Goal: Information Seeking & Learning: Learn about a topic

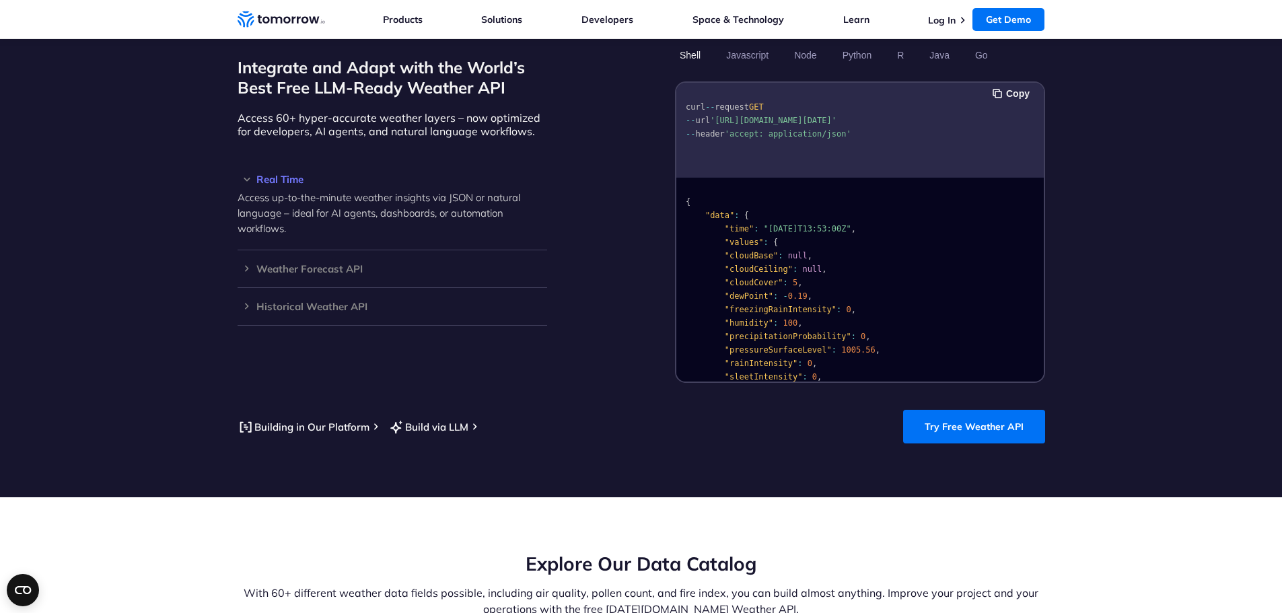
scroll to position [1077, 0]
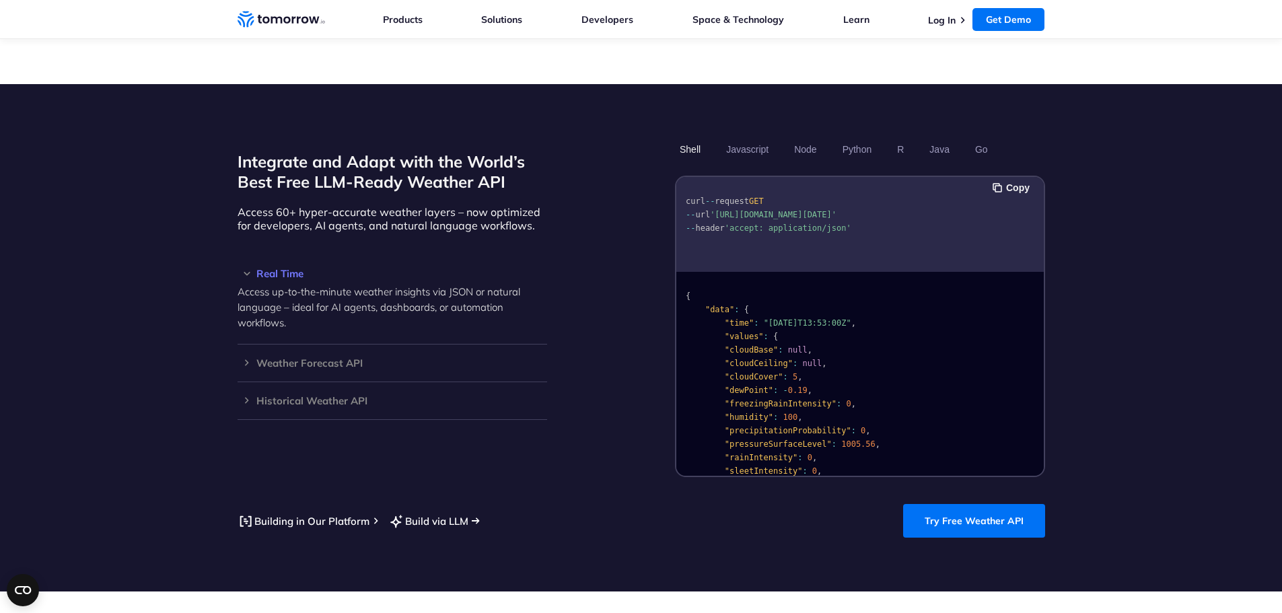
click at [433, 513] on link "Build via LLM" at bounding box center [428, 521] width 80 height 17
click at [240, 353] on div "Weather Forecast API Access ultra-accurate, hyperlocal data up to 14 days in th…" at bounding box center [391, 363] width 309 height 38
click at [247, 358] on h3 "Weather Forecast API" at bounding box center [391, 363] width 309 height 10
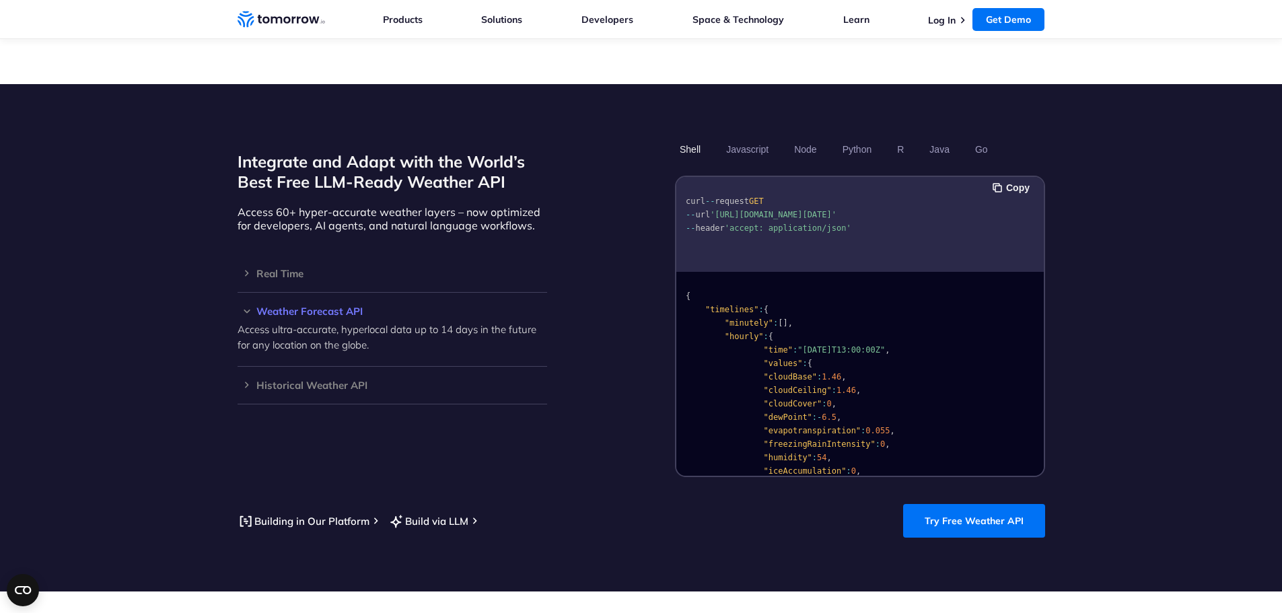
drag, startPoint x: 174, startPoint y: 528, endPoint x: 230, endPoint y: 511, distance: 58.5
click at [174, 528] on section "Integrate and Adapt with the World’s Best Free LLM-Ready Weather API Access 60+…" at bounding box center [641, 337] width 1282 height 507
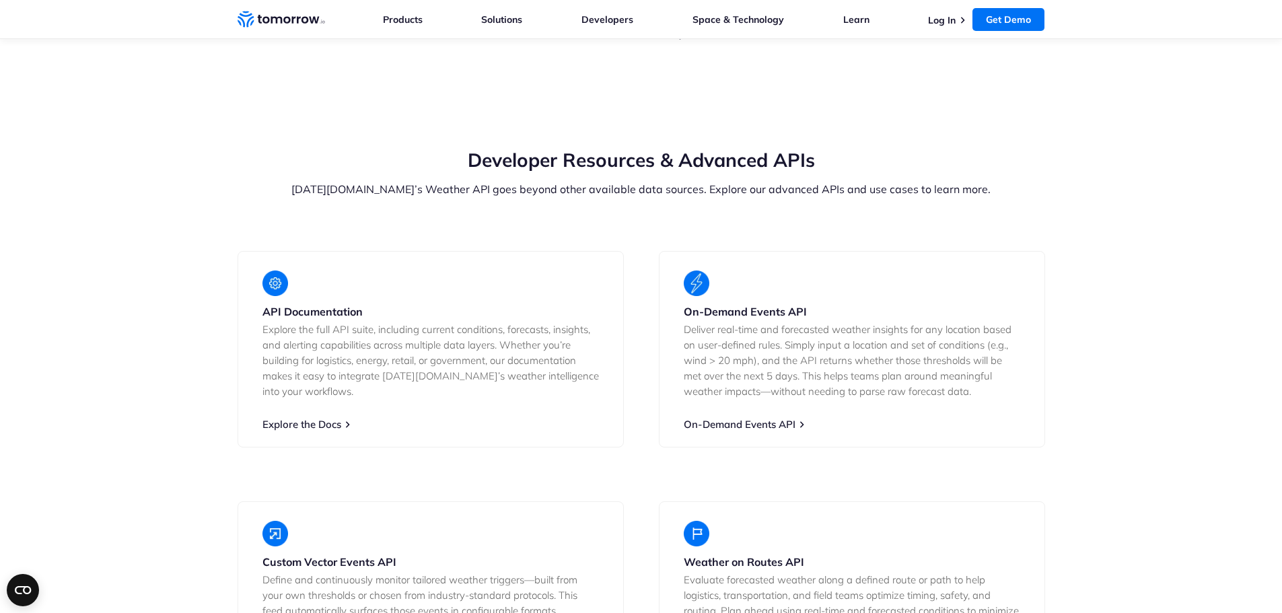
scroll to position [2355, 0]
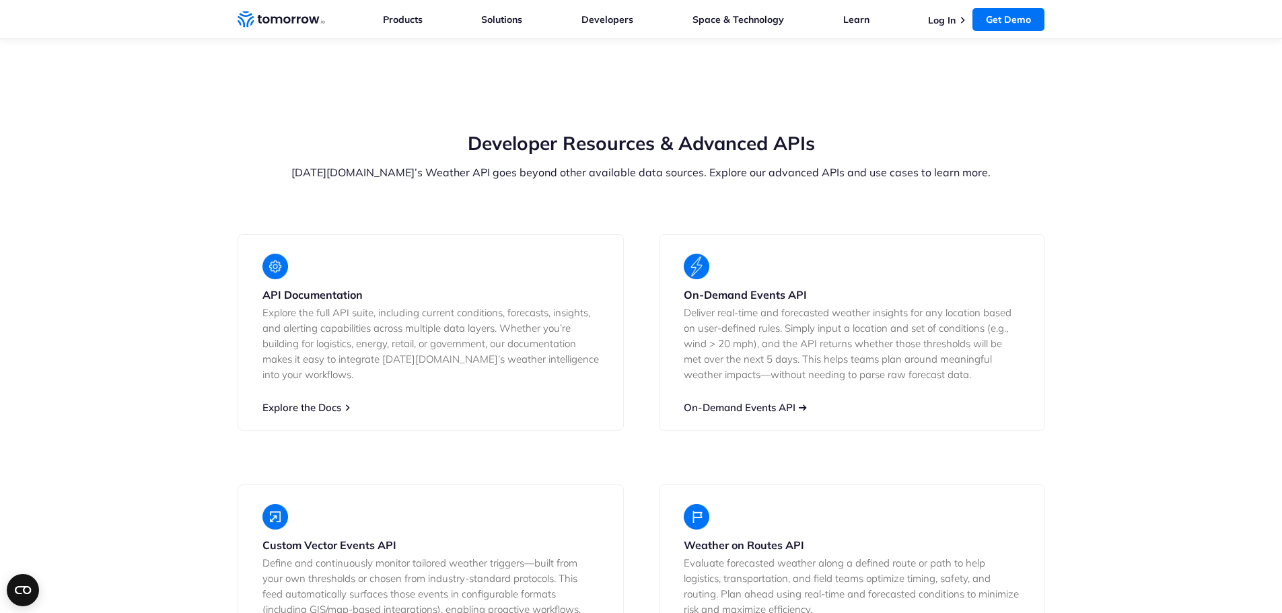
click at [761, 401] on link "On-Demand Events API" at bounding box center [740, 407] width 112 height 13
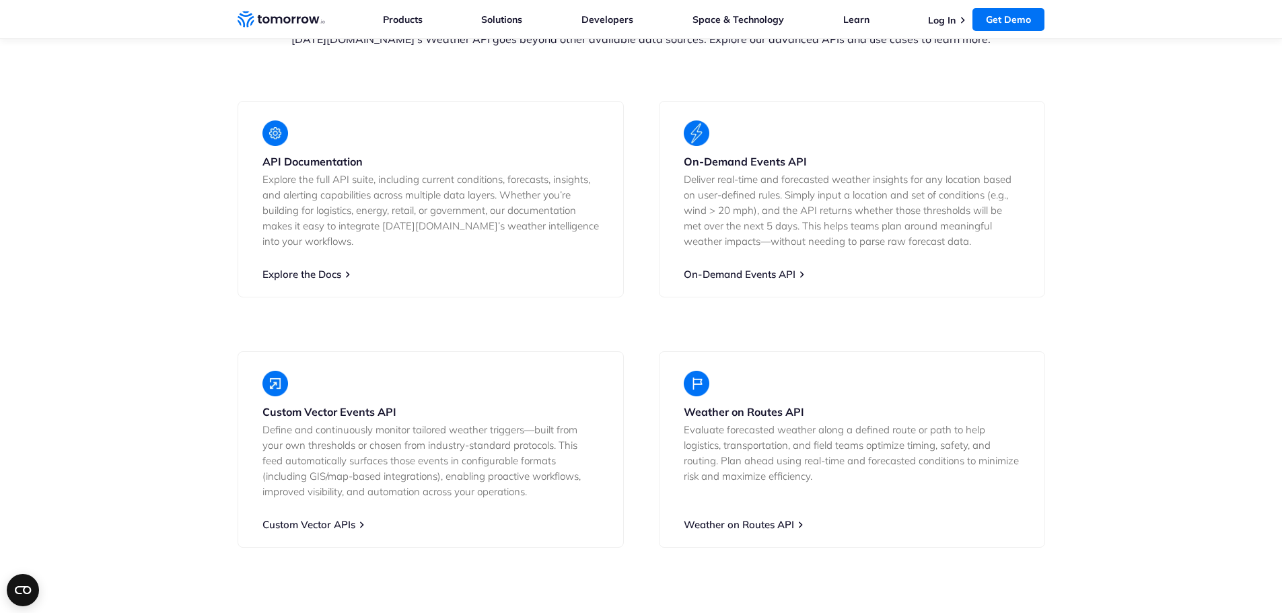
scroll to position [2490, 0]
click at [759, 517] on link "Weather on Routes API" at bounding box center [739, 523] width 110 height 13
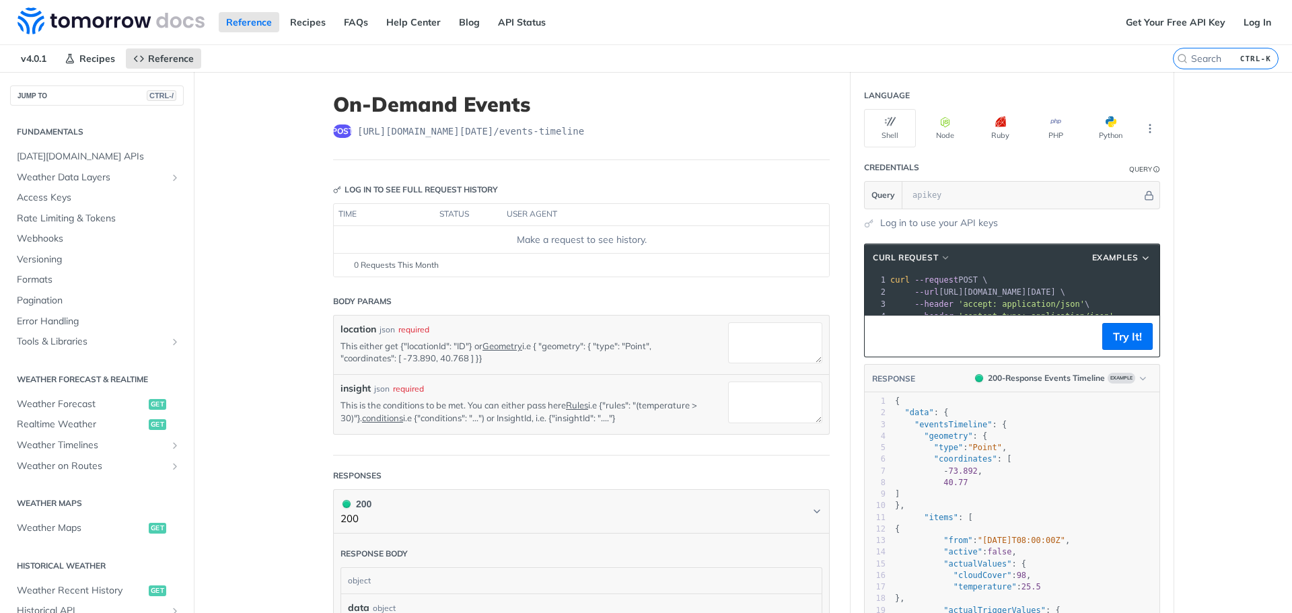
scroll to position [281, 0]
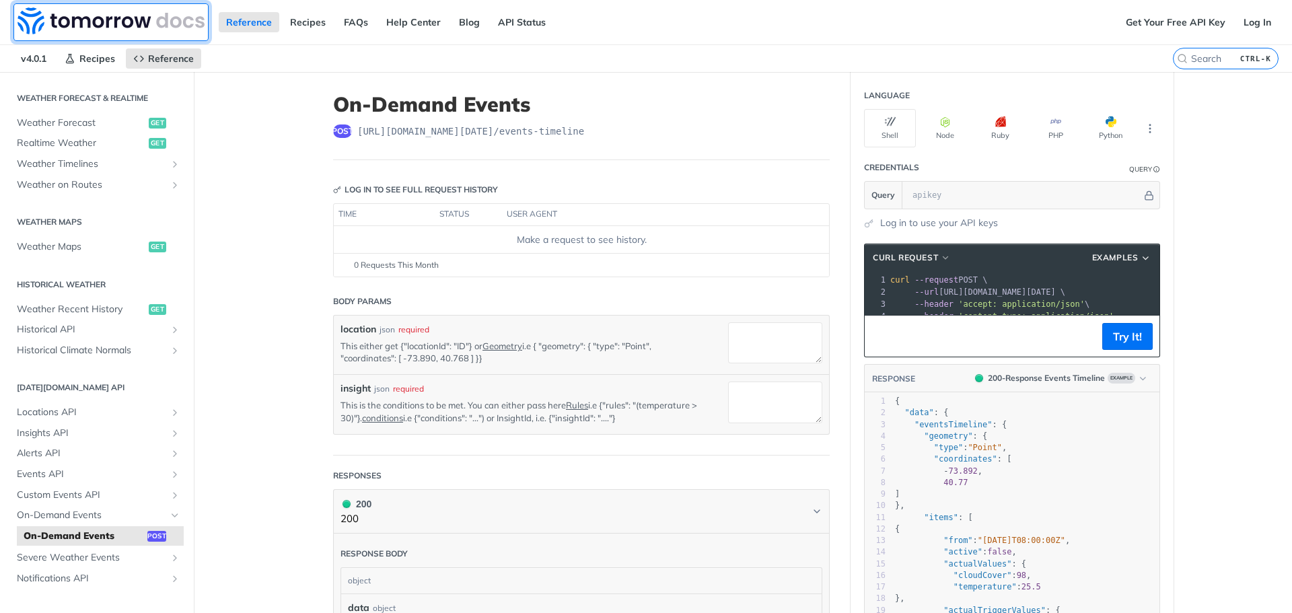
click at [158, 15] on img at bounding box center [110, 20] width 187 height 27
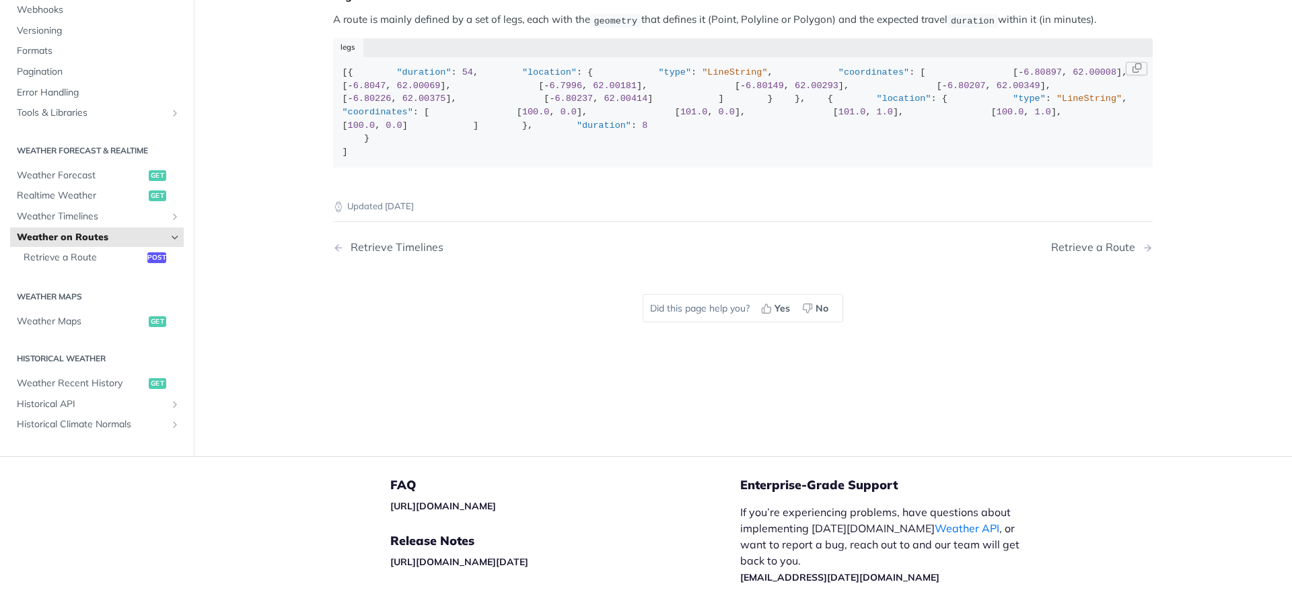
scroll to position [269, 0]
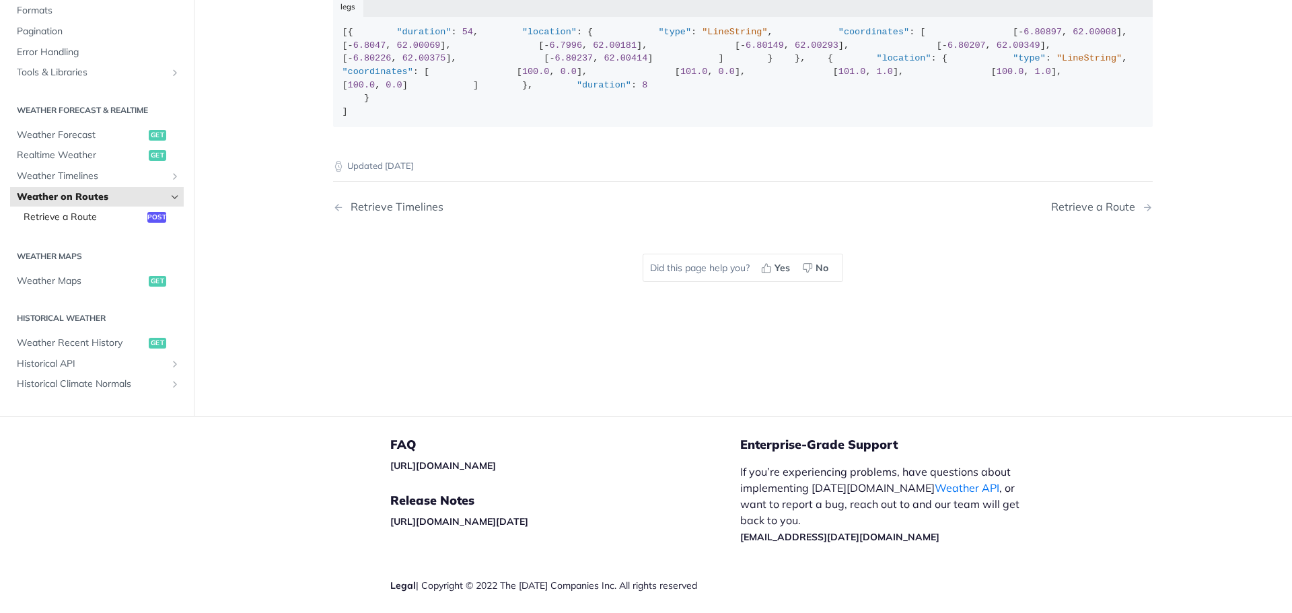
click at [38, 227] on link "Retrieve a Route post" at bounding box center [100, 217] width 167 height 20
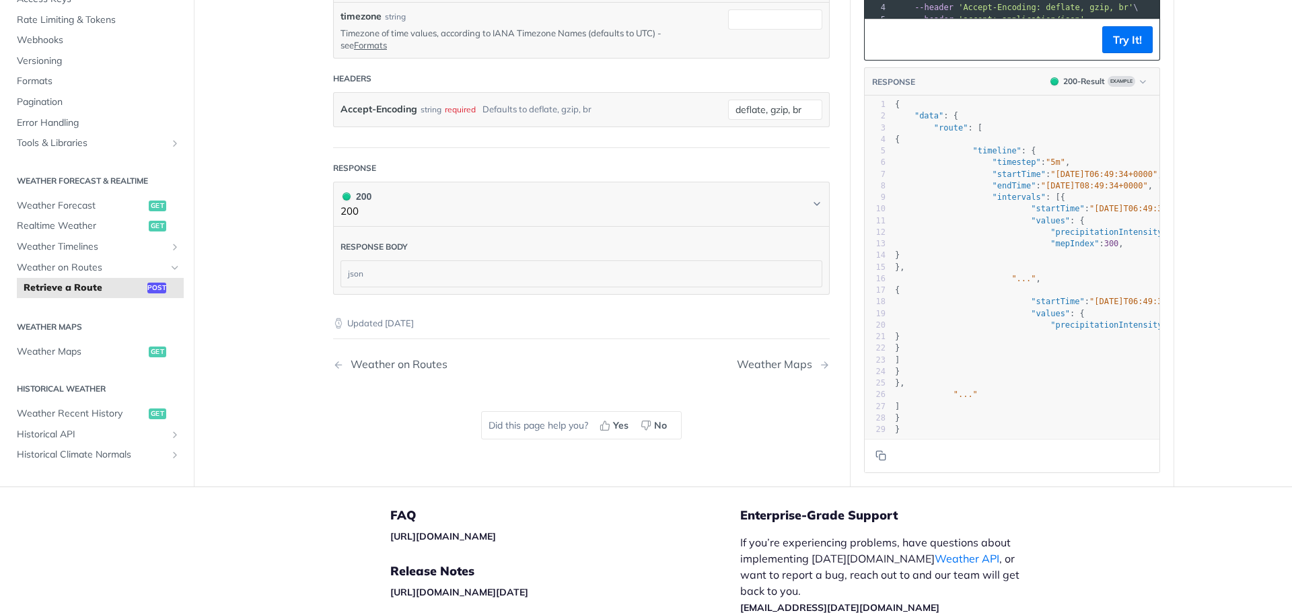
scroll to position [673, 0]
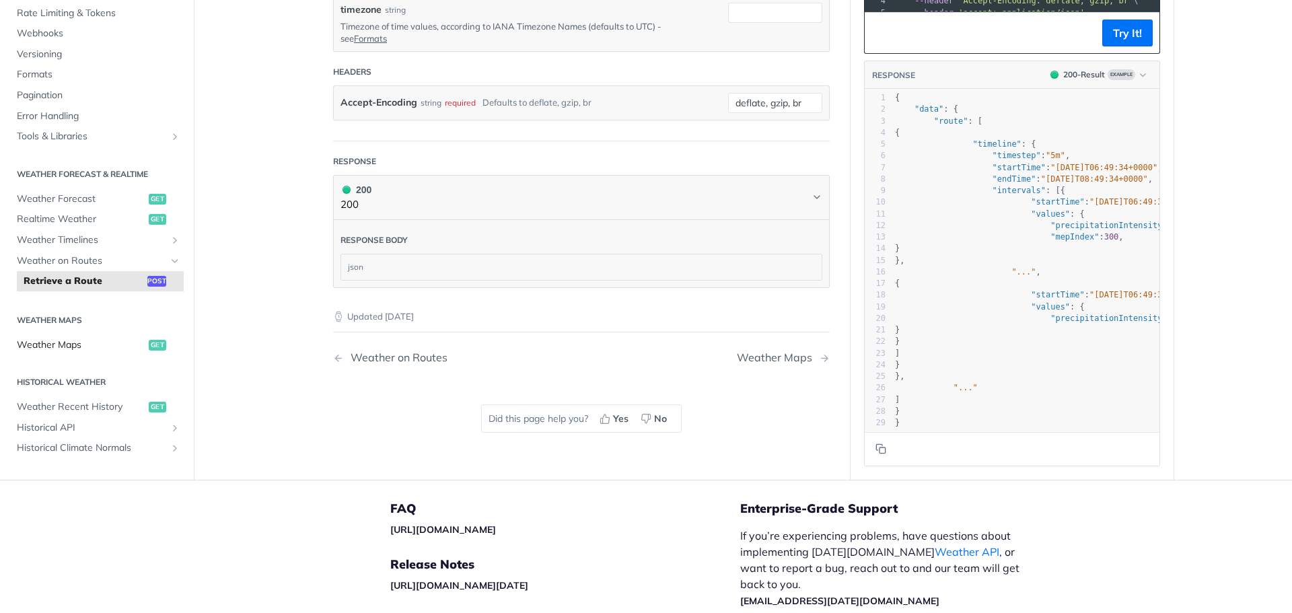
click at [50, 351] on span "Weather Maps" at bounding box center [81, 344] width 129 height 13
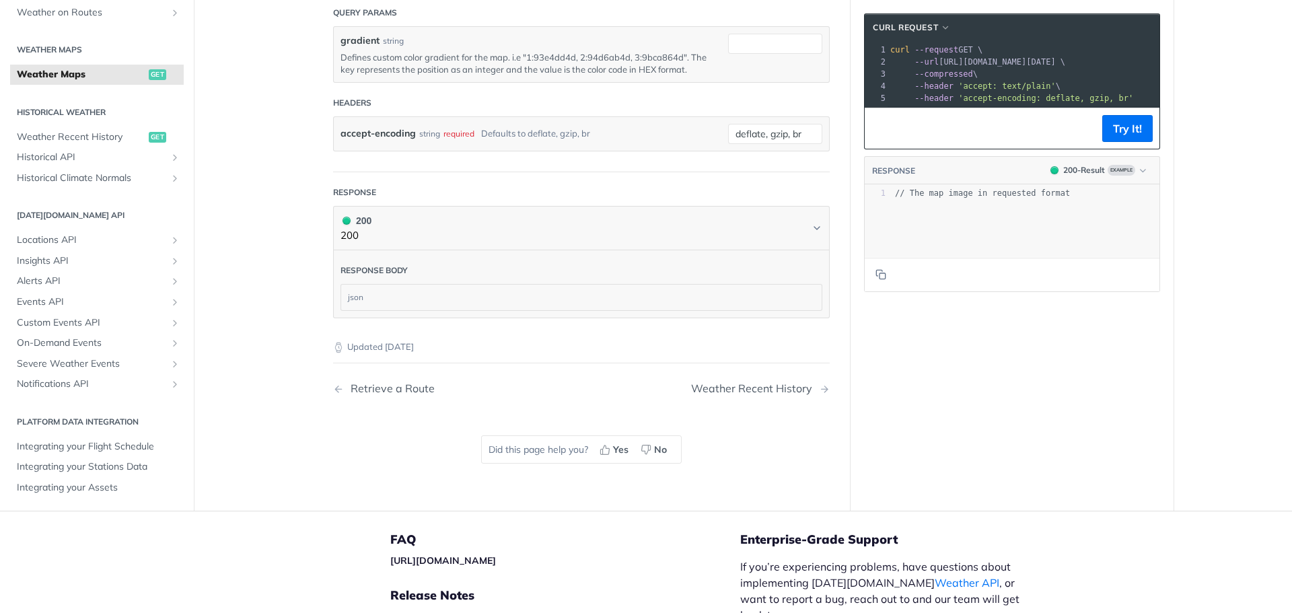
scroll to position [281, 0]
click at [118, 328] on span "Custom Events API" at bounding box center [91, 320] width 149 height 13
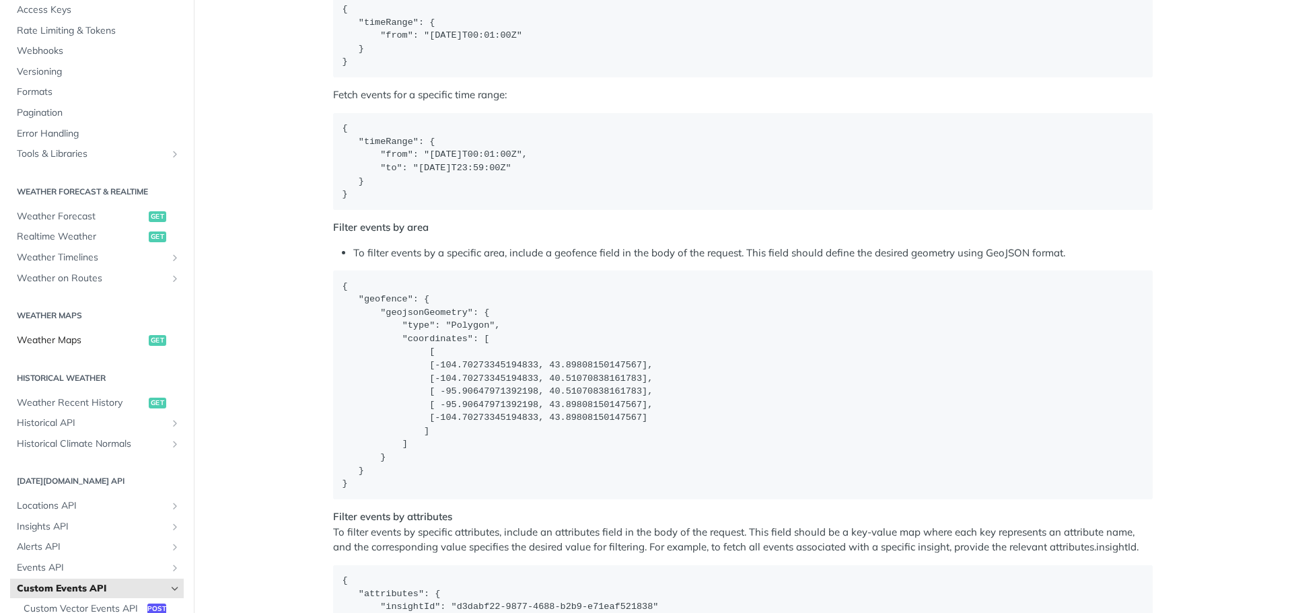
scroll to position [114, 0]
click at [97, 281] on span "Weather on Routes" at bounding box center [91, 279] width 149 height 13
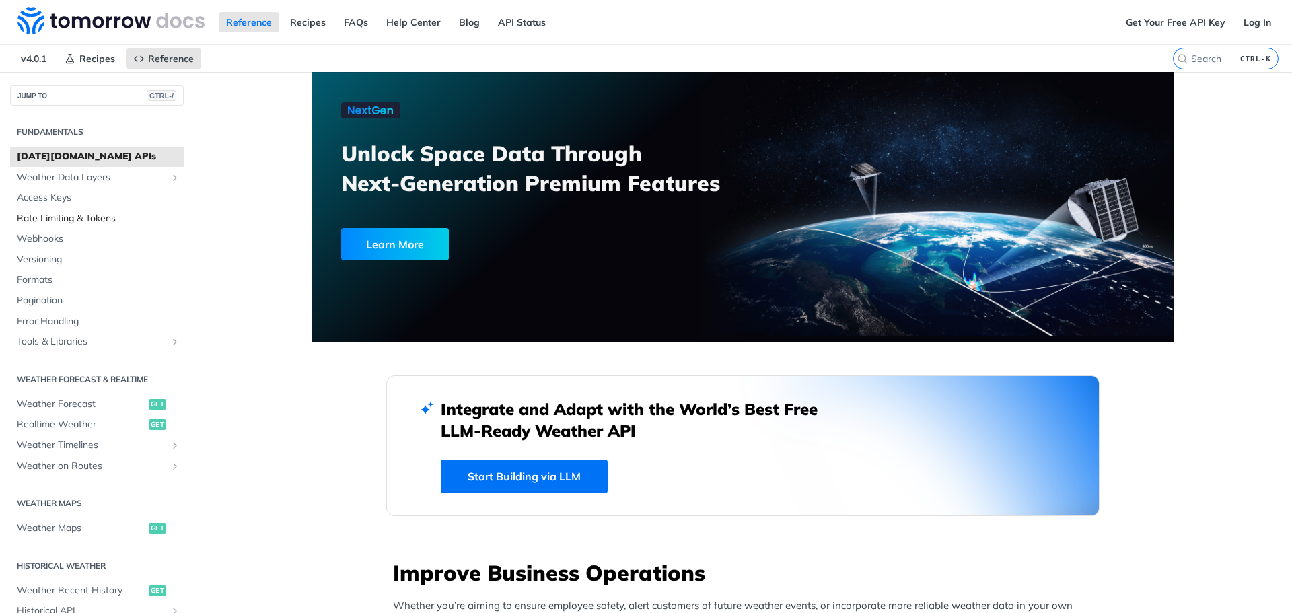
click at [84, 219] on span "Rate Limiting & Tokens" at bounding box center [98, 218] width 163 height 13
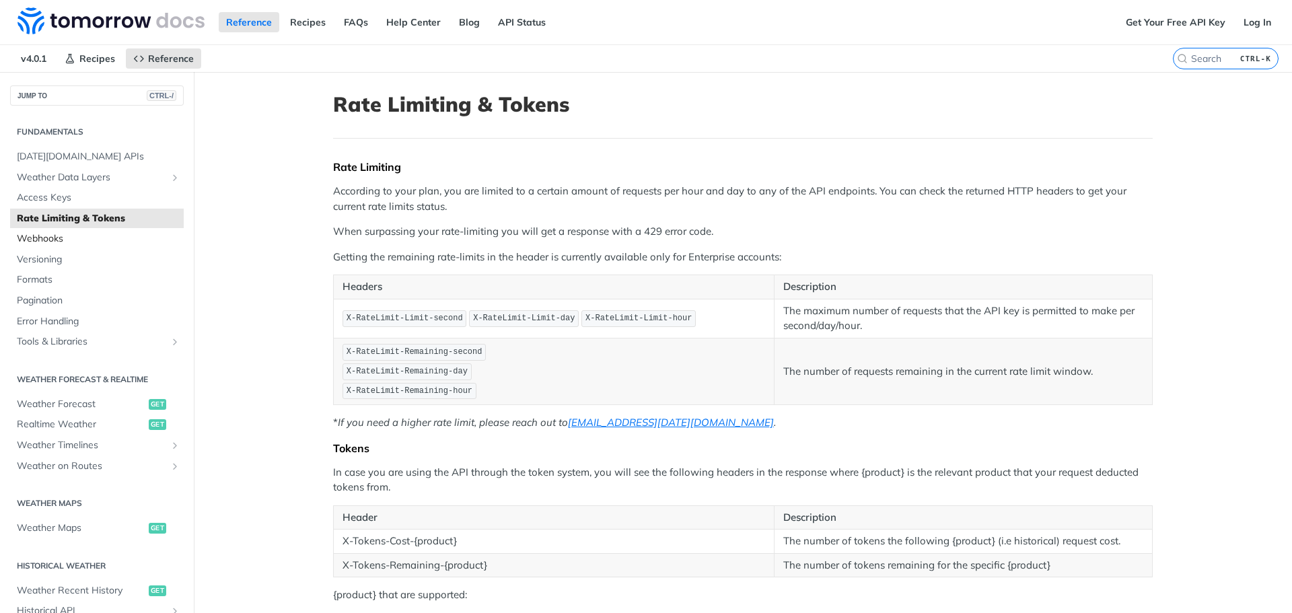
click at [65, 232] on span "Webhooks" at bounding box center [98, 238] width 163 height 13
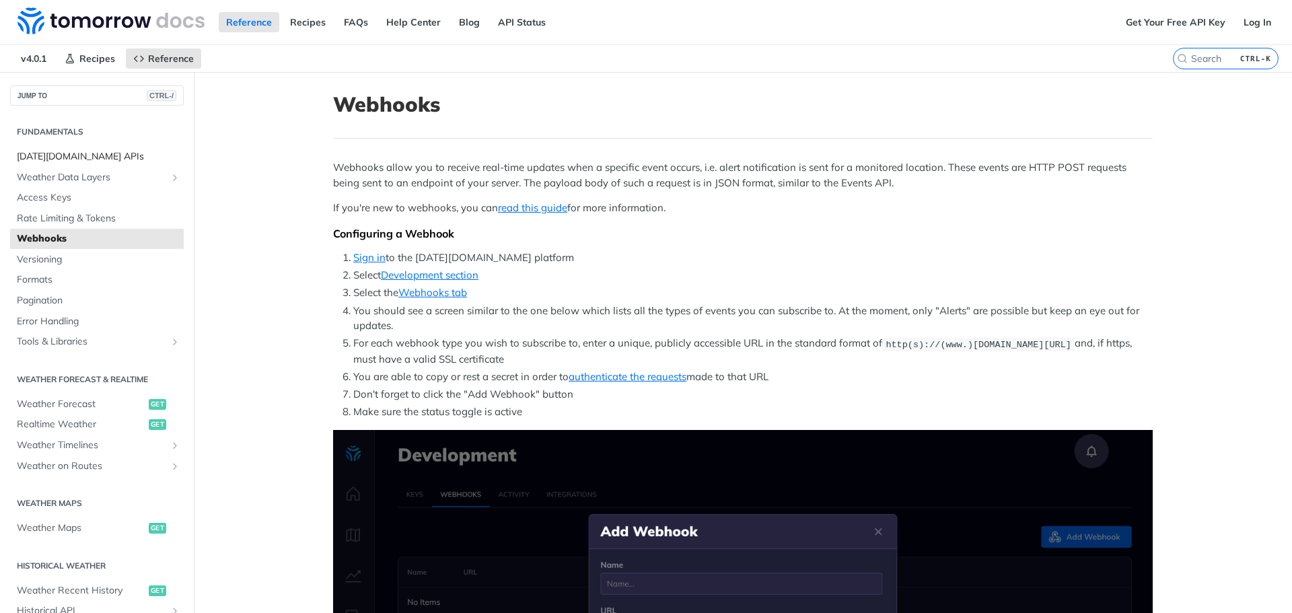
click at [68, 158] on span "[DATE][DOMAIN_NAME] APIs" at bounding box center [98, 156] width 163 height 13
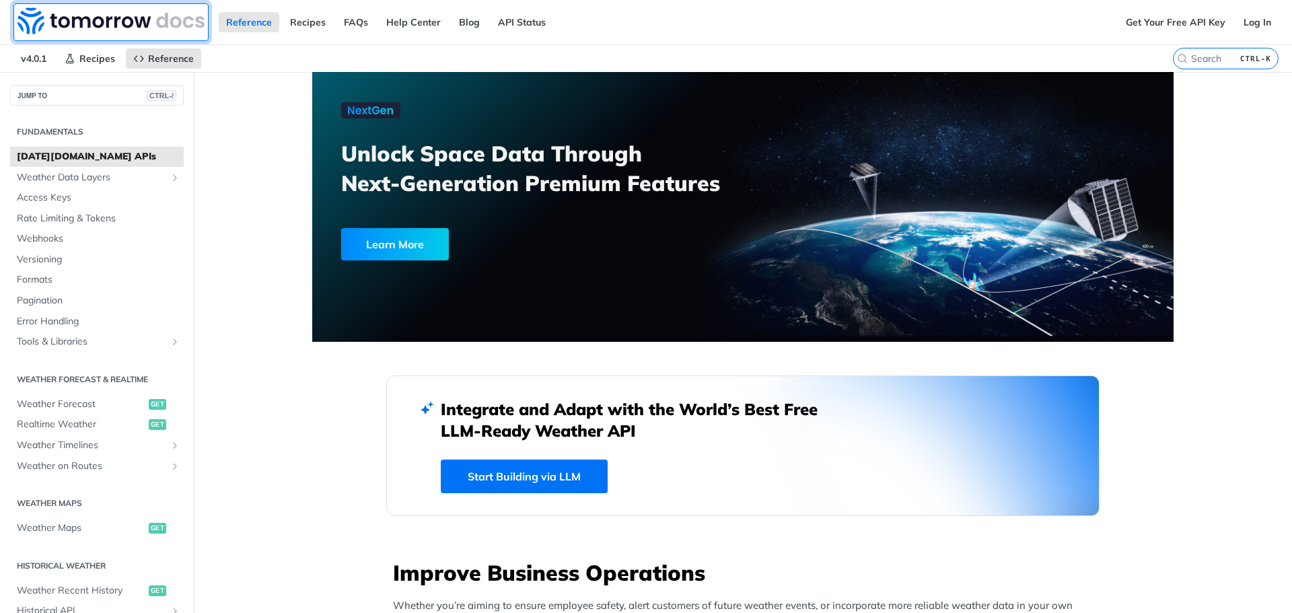
click at [73, 18] on img at bounding box center [110, 20] width 187 height 27
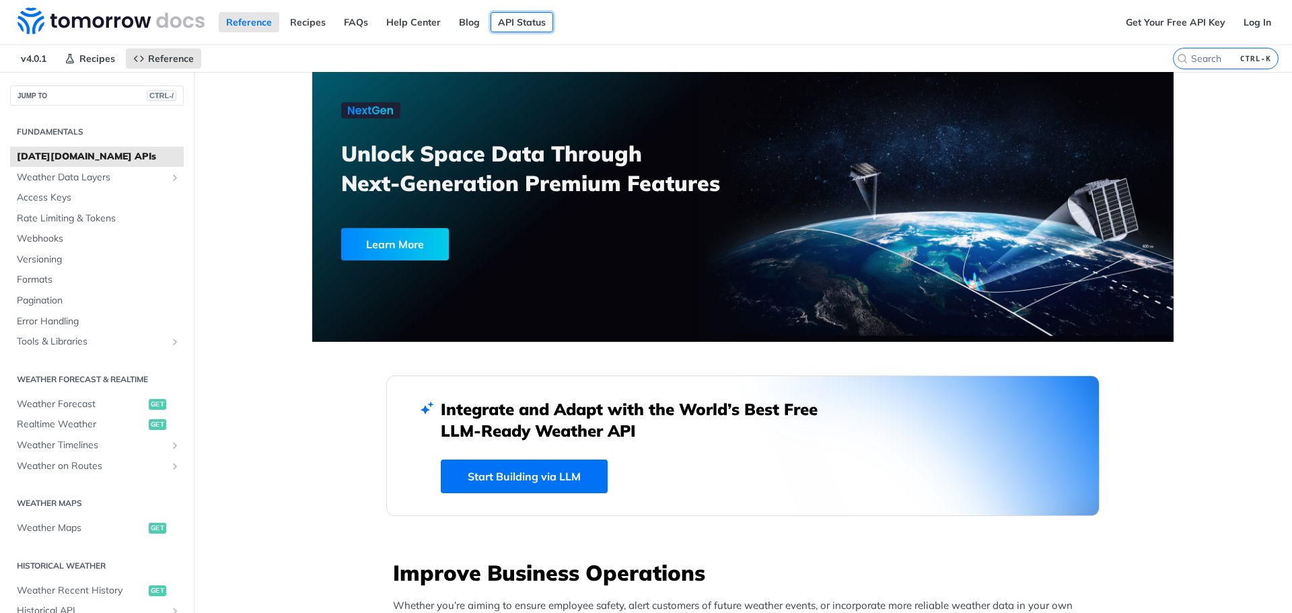
click at [508, 20] on link "API Status" at bounding box center [521, 22] width 63 height 20
click at [1185, 27] on link "Get Your Free API Key" at bounding box center [1175, 22] width 114 height 20
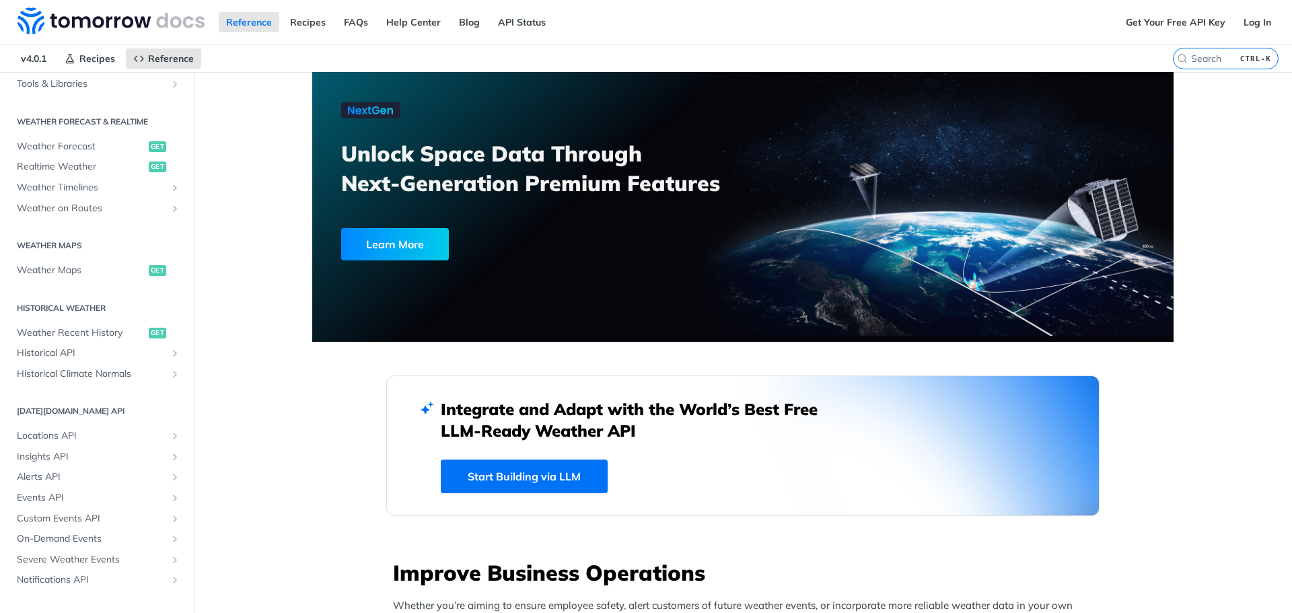
scroll to position [269, 0]
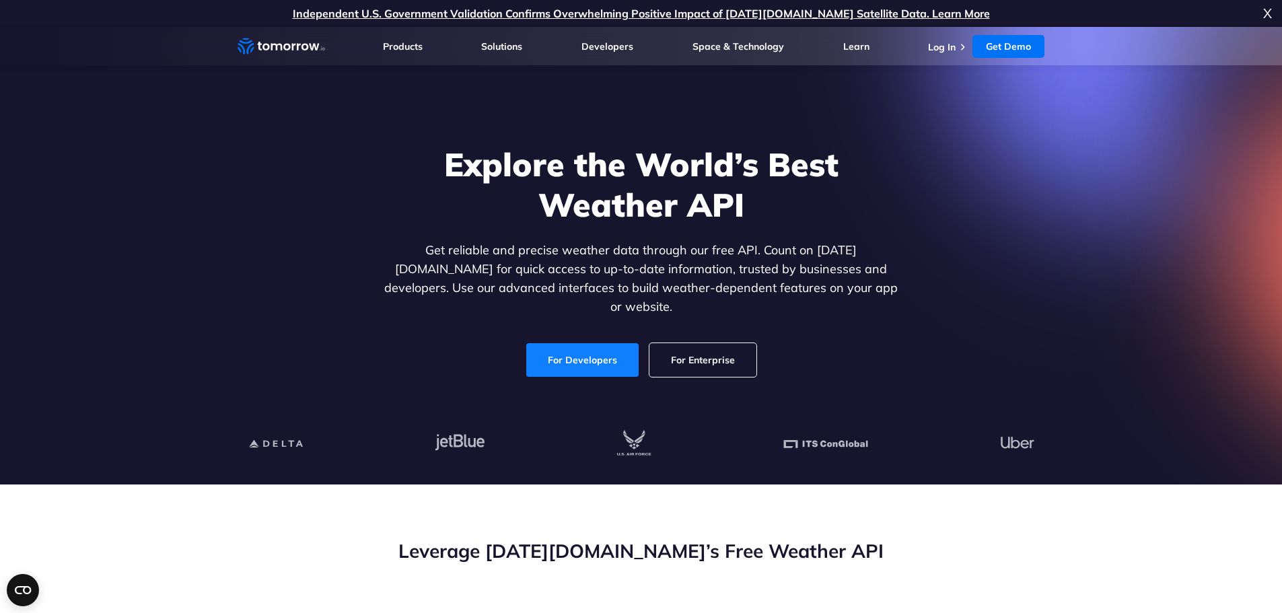
click at [562, 343] on link "For Developers" at bounding box center [582, 360] width 112 height 34
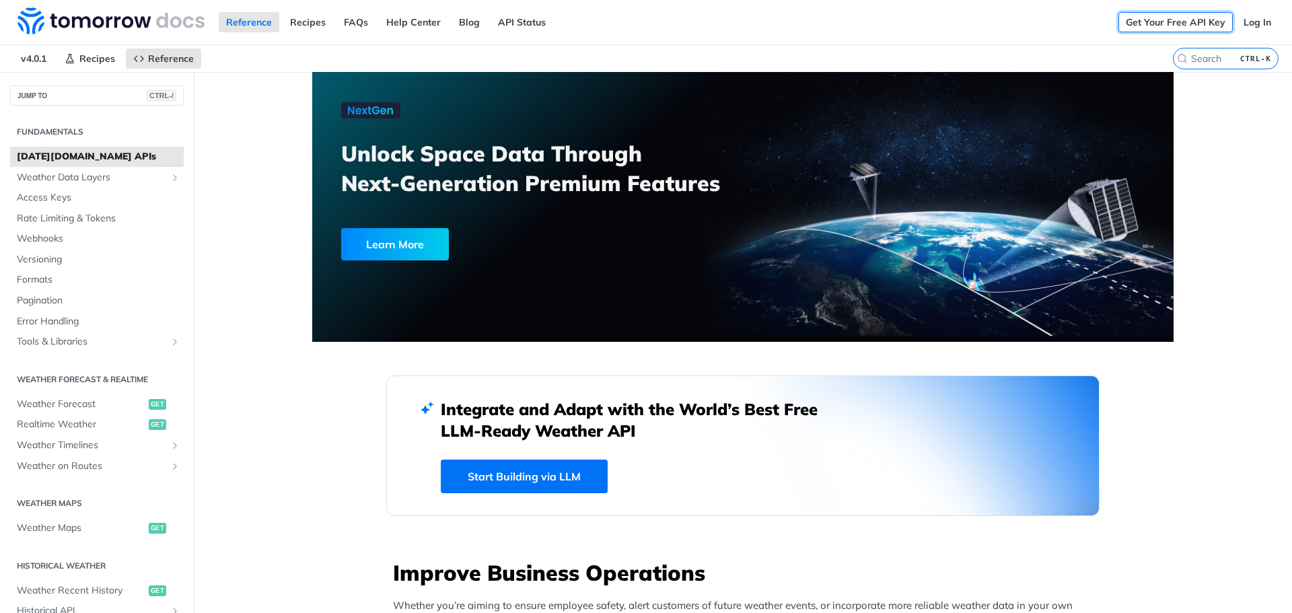
click at [1199, 28] on link "Get Your Free API Key" at bounding box center [1175, 22] width 114 height 20
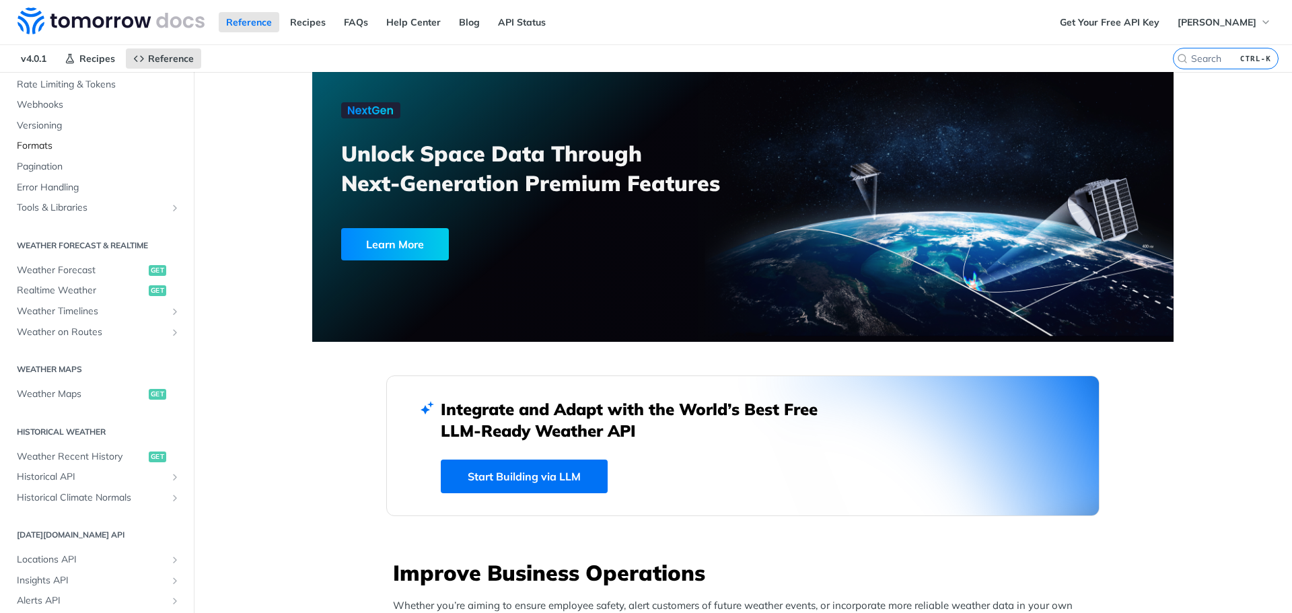
scroll to position [135, 0]
click at [80, 266] on span "Weather Forecast" at bounding box center [81, 269] width 129 height 13
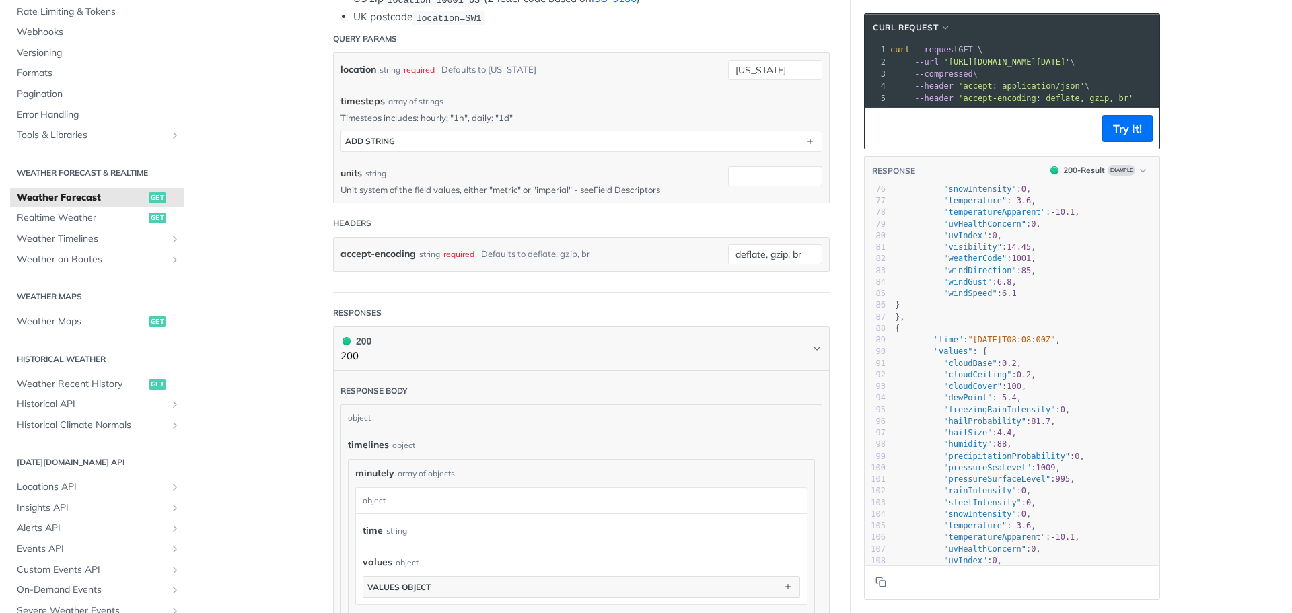
scroll to position [202, 0]
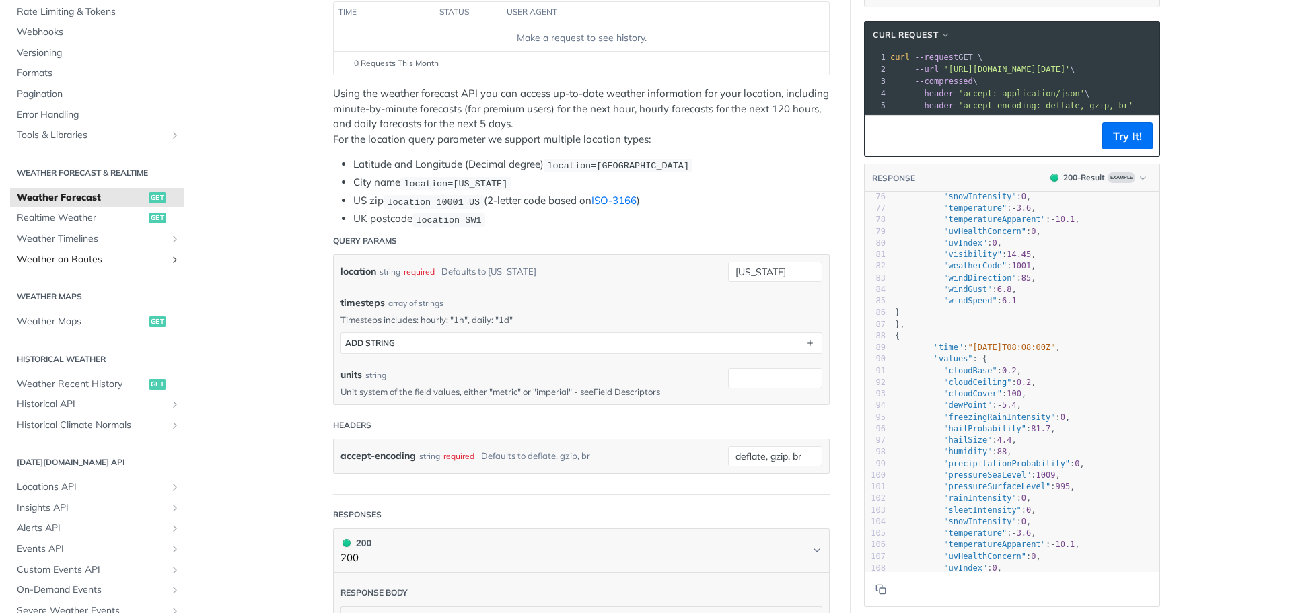
click at [92, 262] on span "Weather on Routes" at bounding box center [91, 259] width 149 height 13
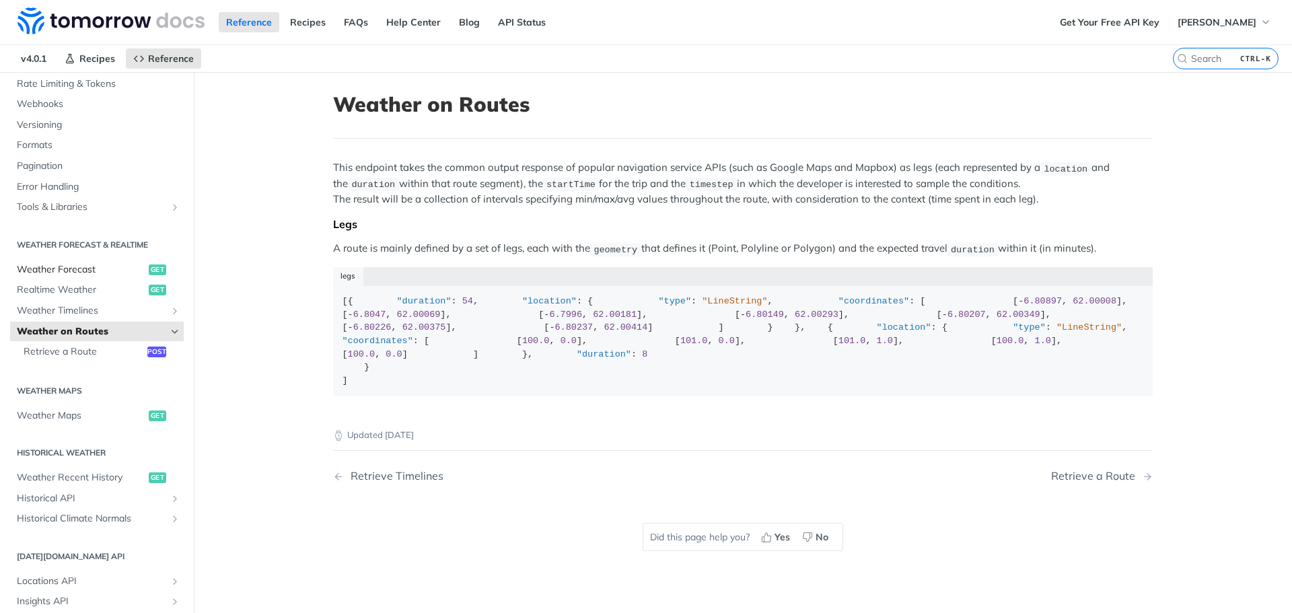
click at [85, 264] on span "Weather Forecast" at bounding box center [81, 269] width 129 height 13
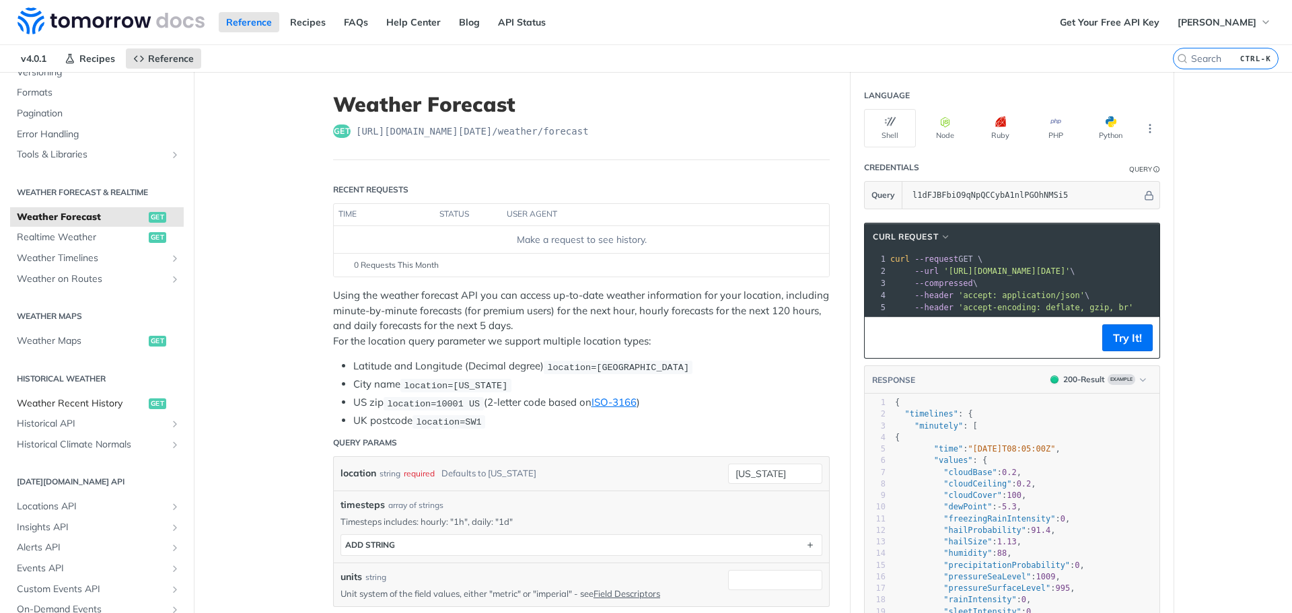
scroll to position [202, 0]
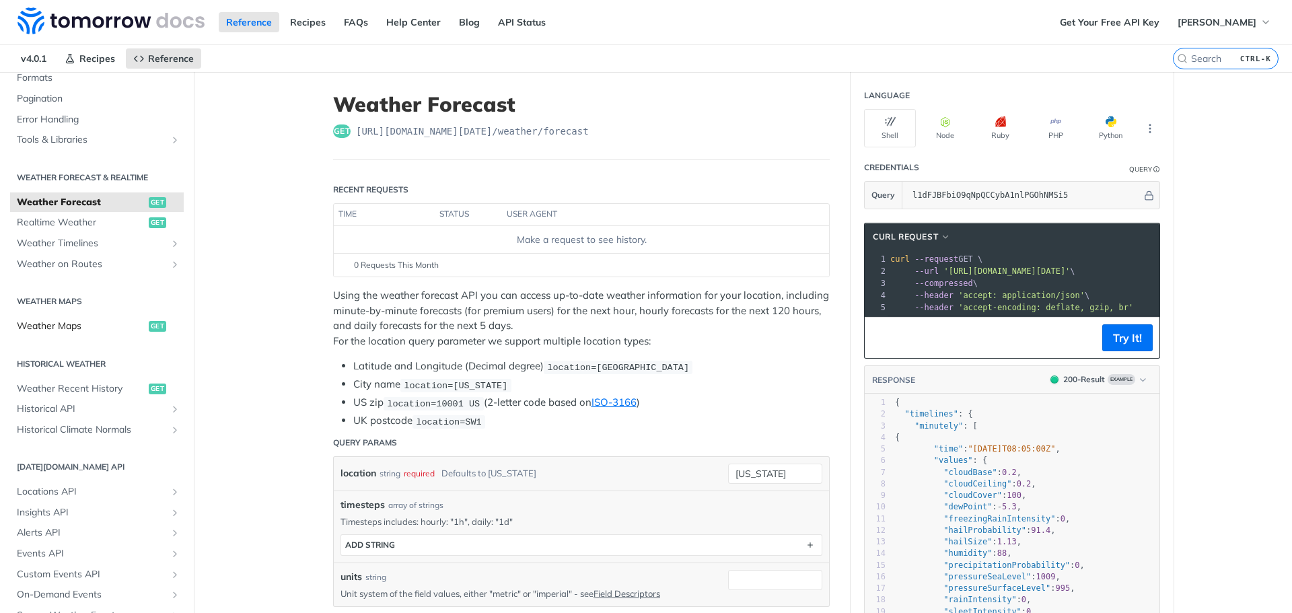
click at [47, 326] on span "Weather Maps" at bounding box center [81, 326] width 129 height 13
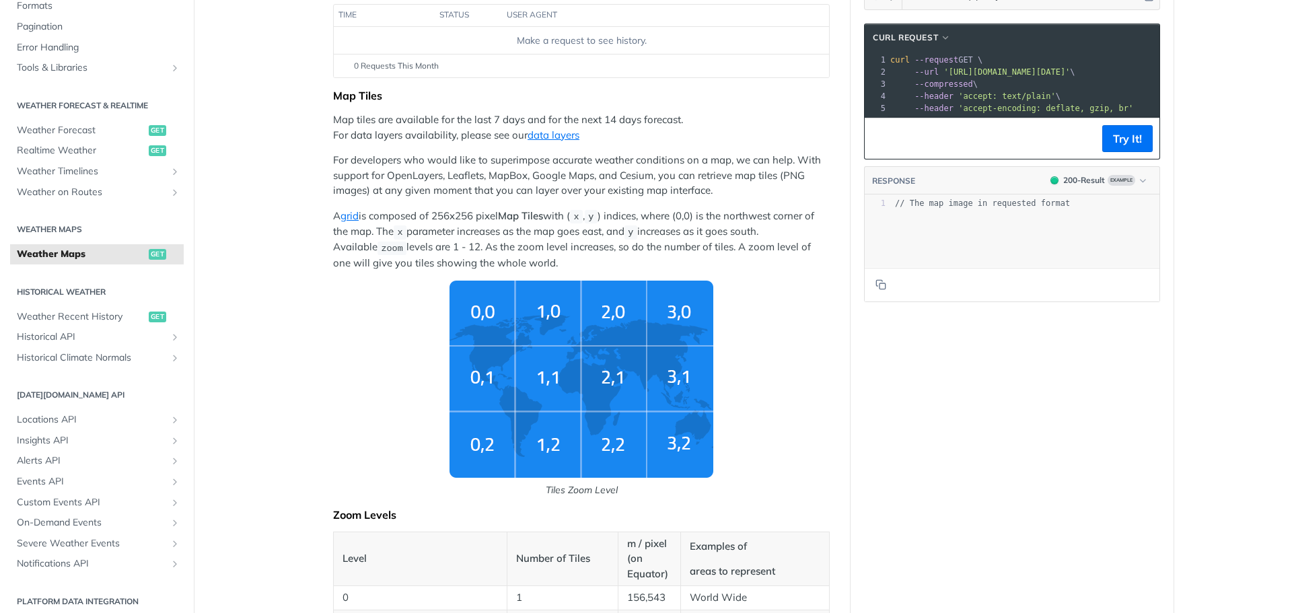
scroll to position [202, 0]
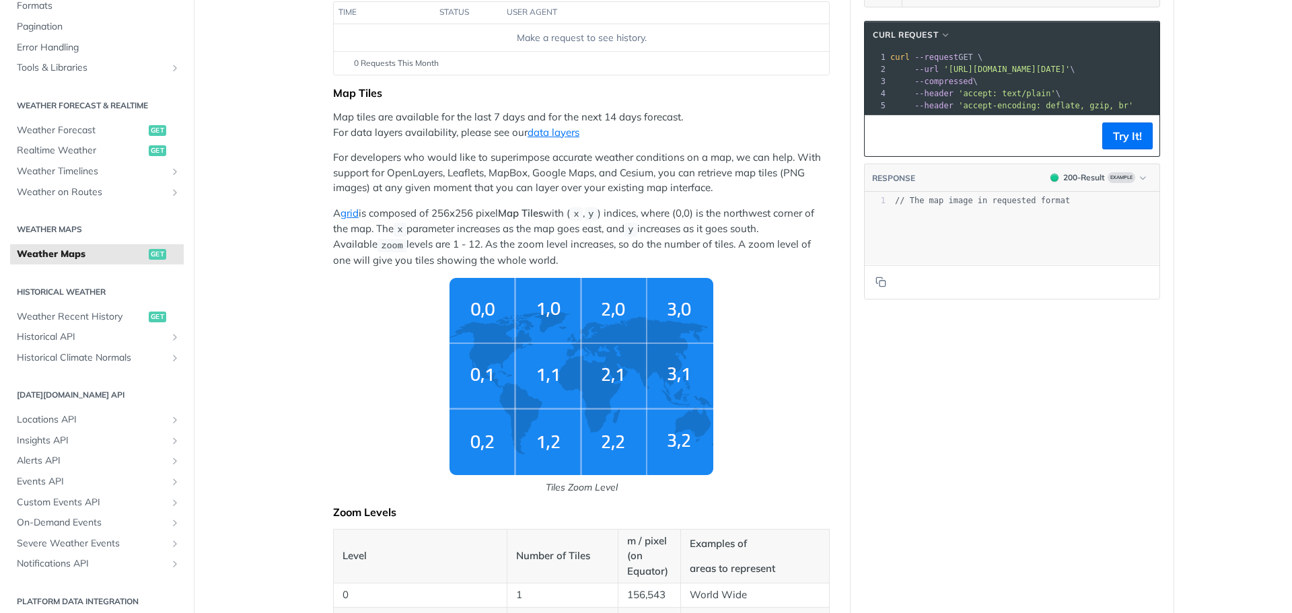
click at [511, 394] on img "Tiles Zoom Level" at bounding box center [581, 376] width 264 height 197
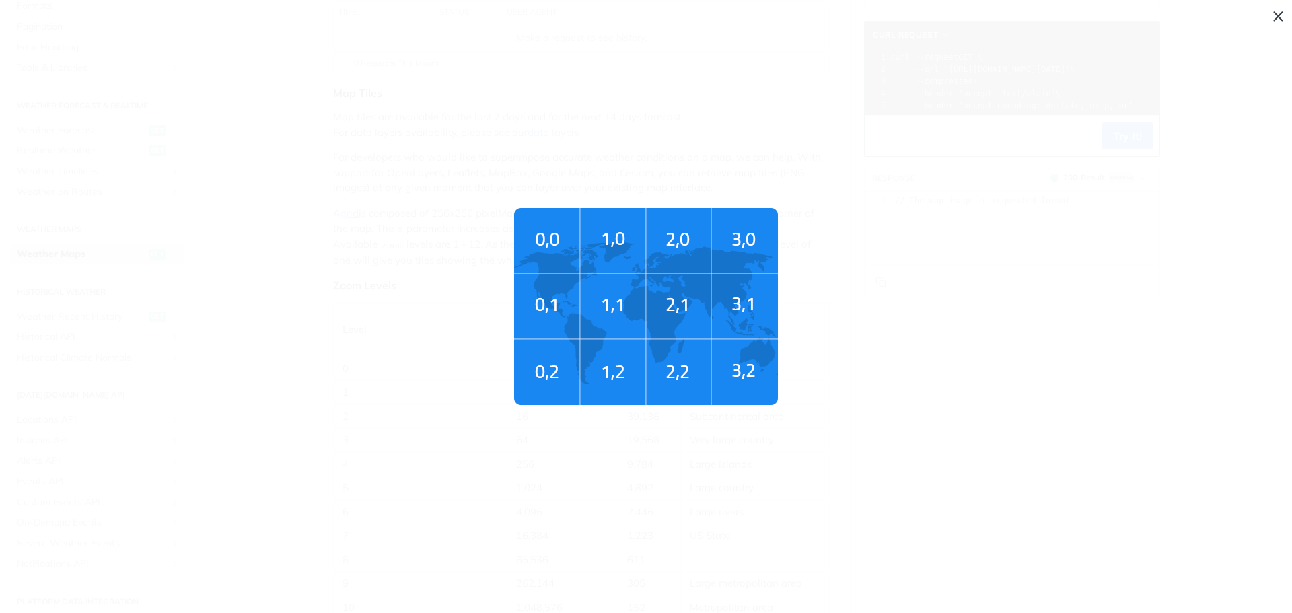
click at [547, 318] on img "Tiles Zoom Level" at bounding box center [646, 306] width 264 height 197
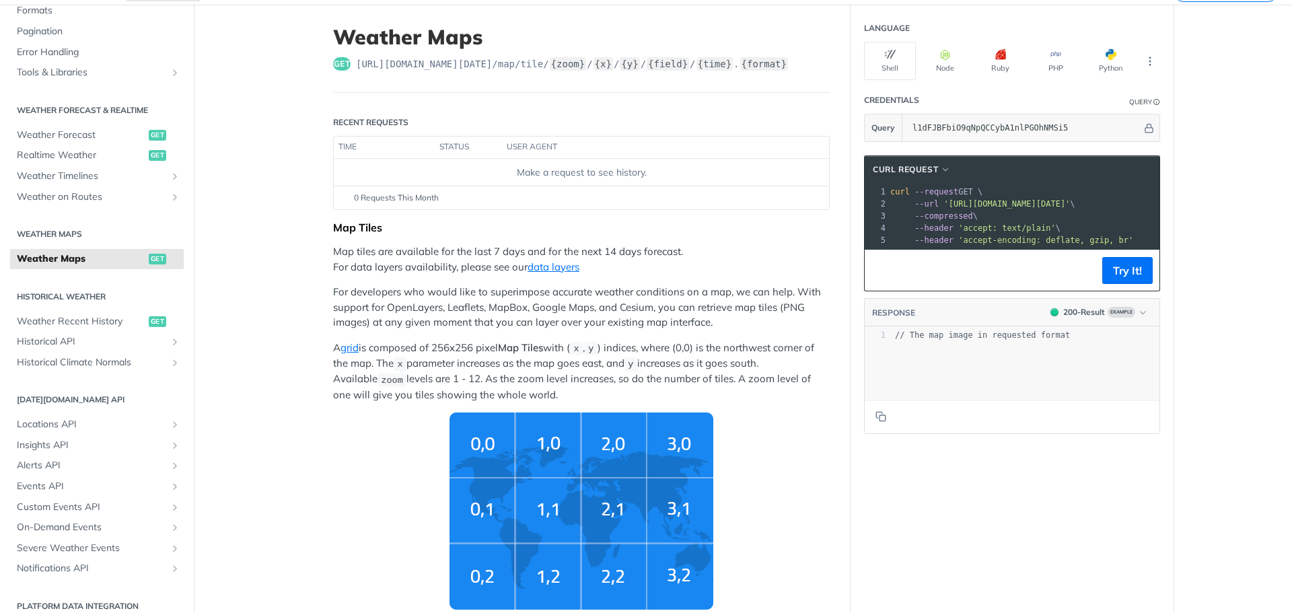
scroll to position [0, 0]
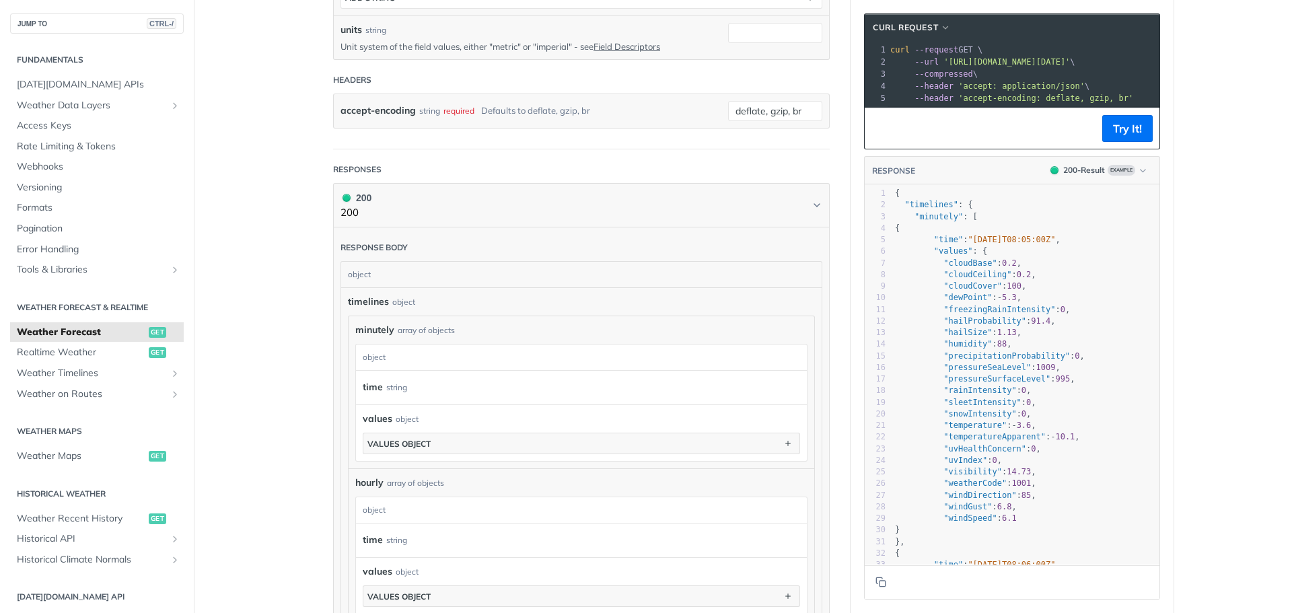
scroll to position [740, 0]
